Goal: Navigation & Orientation: Find specific page/section

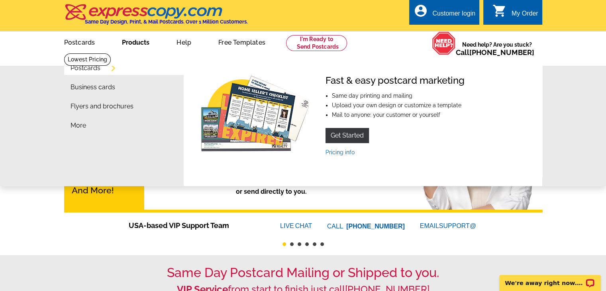
click at [133, 43] on link "Products" at bounding box center [135, 41] width 53 height 19
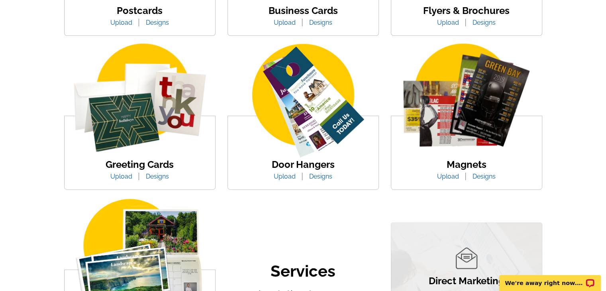
scroll to position [120, 0]
